Goal: Information Seeking & Learning: Understand process/instructions

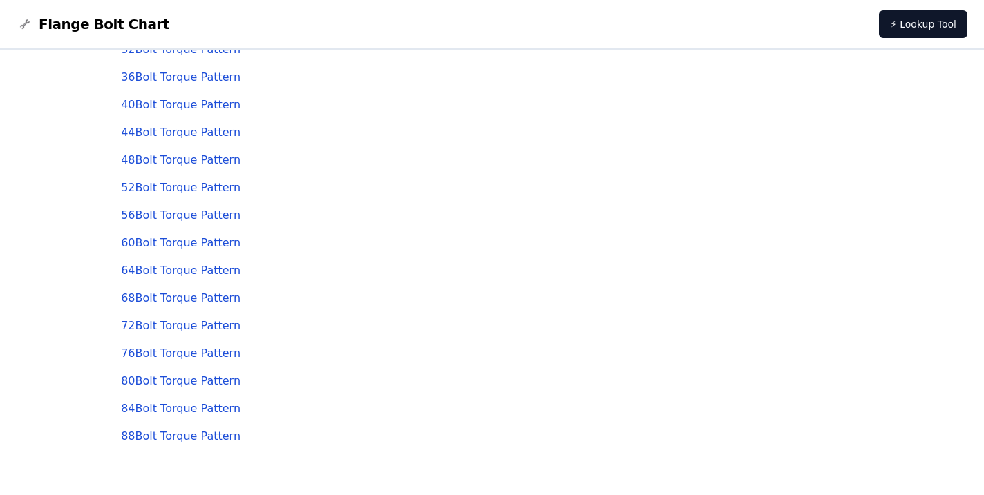
scroll to position [138, 0]
click at [184, 189] on link "32 Bolt Torque Pattern" at bounding box center [180, 187] width 119 height 13
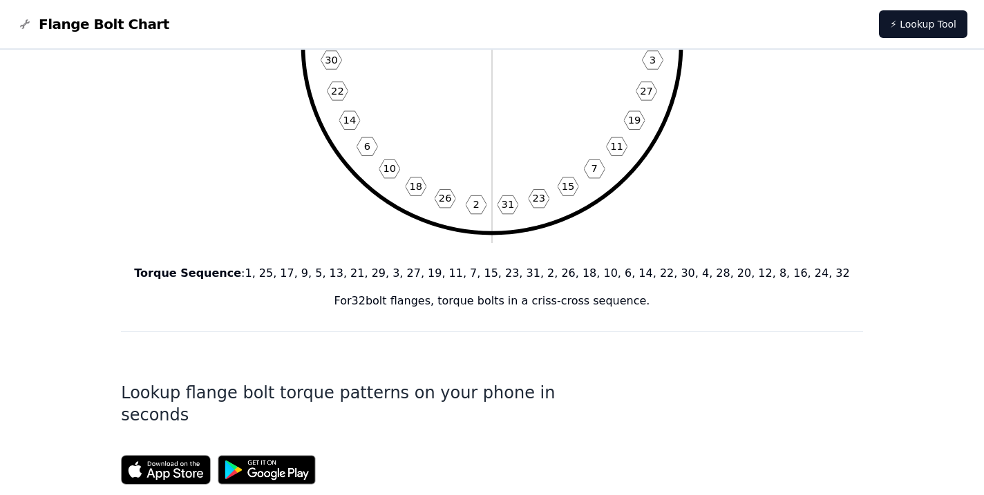
scroll to position [414, 0]
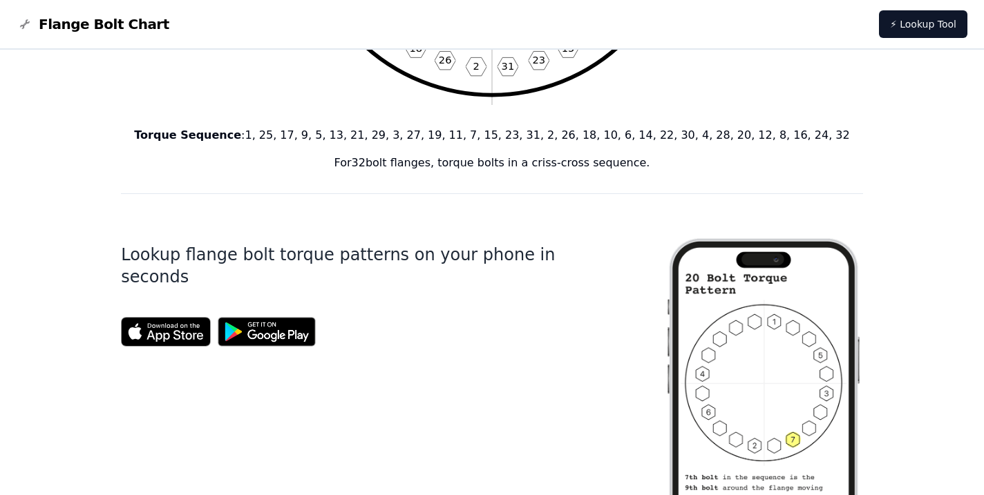
click at [155, 169] on p "For 32 bolt flanges, torque bolts in a criss-cross sequence." at bounding box center [492, 163] width 742 height 17
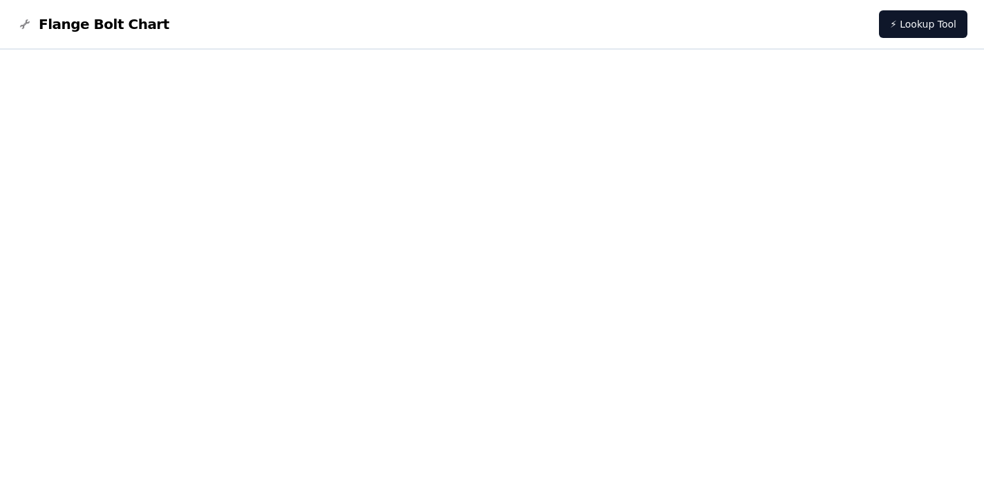
scroll to position [1141, 0]
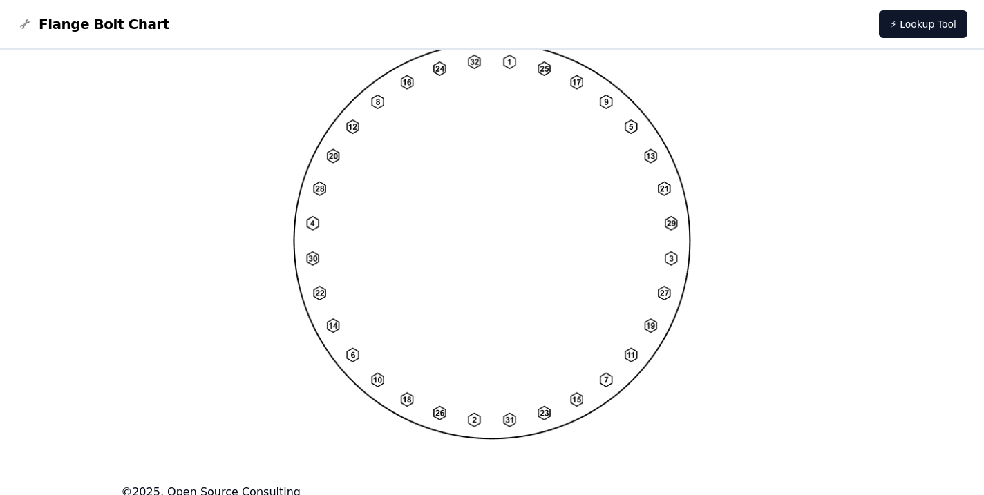
click at [130, 177] on div at bounding box center [492, 241] width 742 height 398
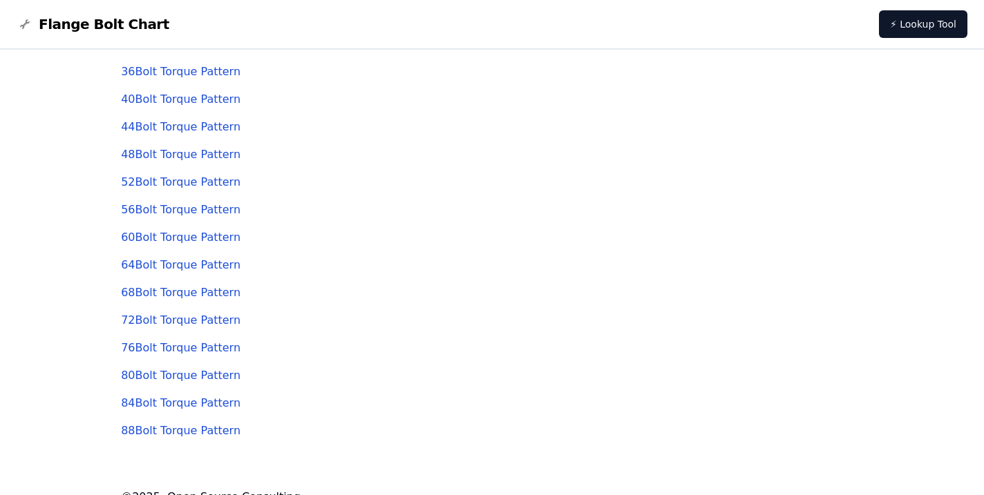
scroll to position [303, 0]
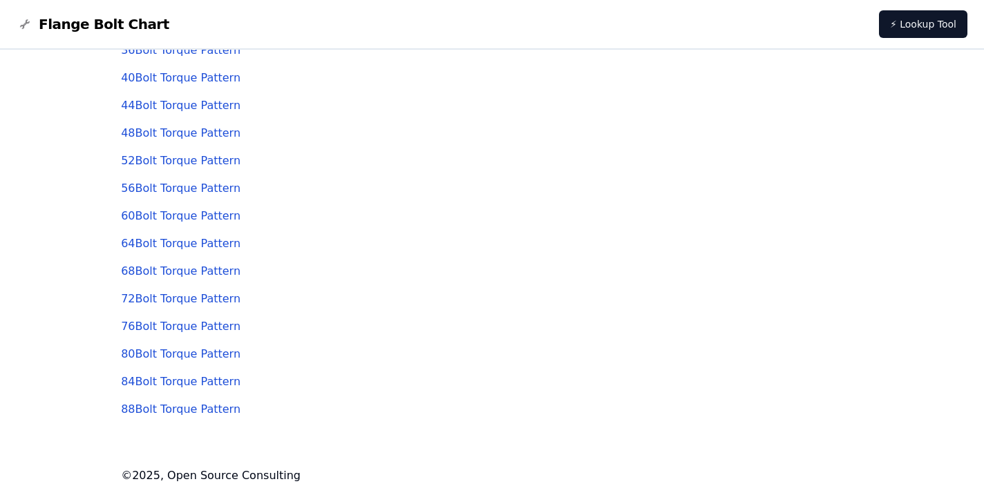
click at [434, 270] on div "68 Bolt Torque Pattern" at bounding box center [492, 272] width 742 height 28
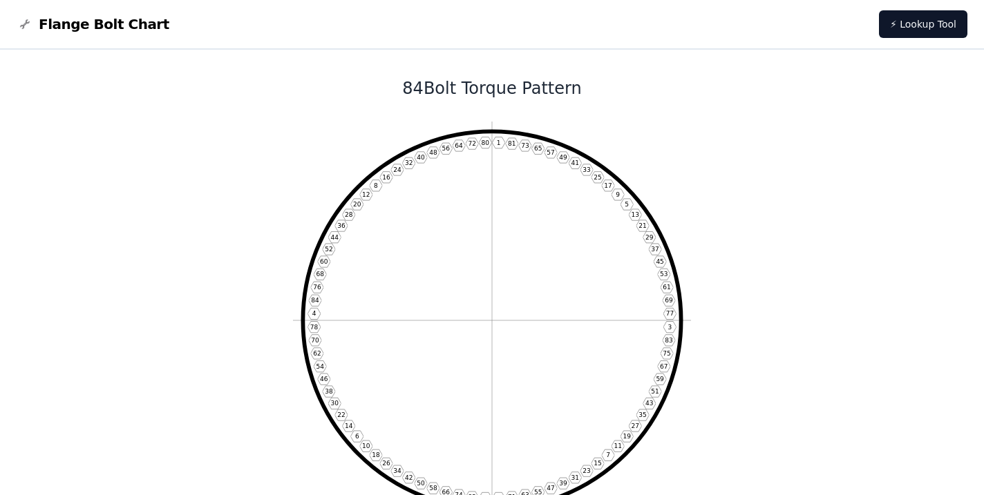
click at [115, 30] on span "Flange Bolt Chart" at bounding box center [104, 24] width 131 height 19
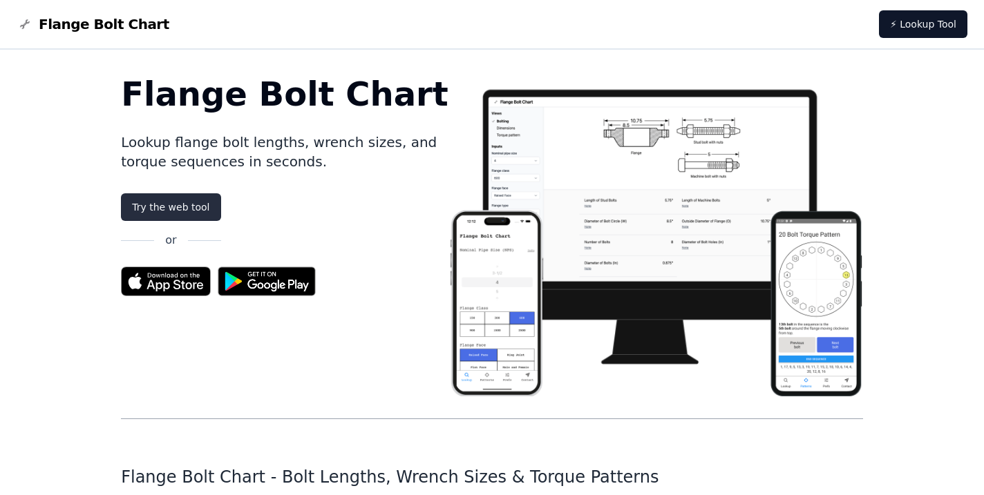
click at [171, 206] on link "Try the web tool" at bounding box center [170, 207] width 99 height 28
